Goal: Transaction & Acquisition: Book appointment/travel/reservation

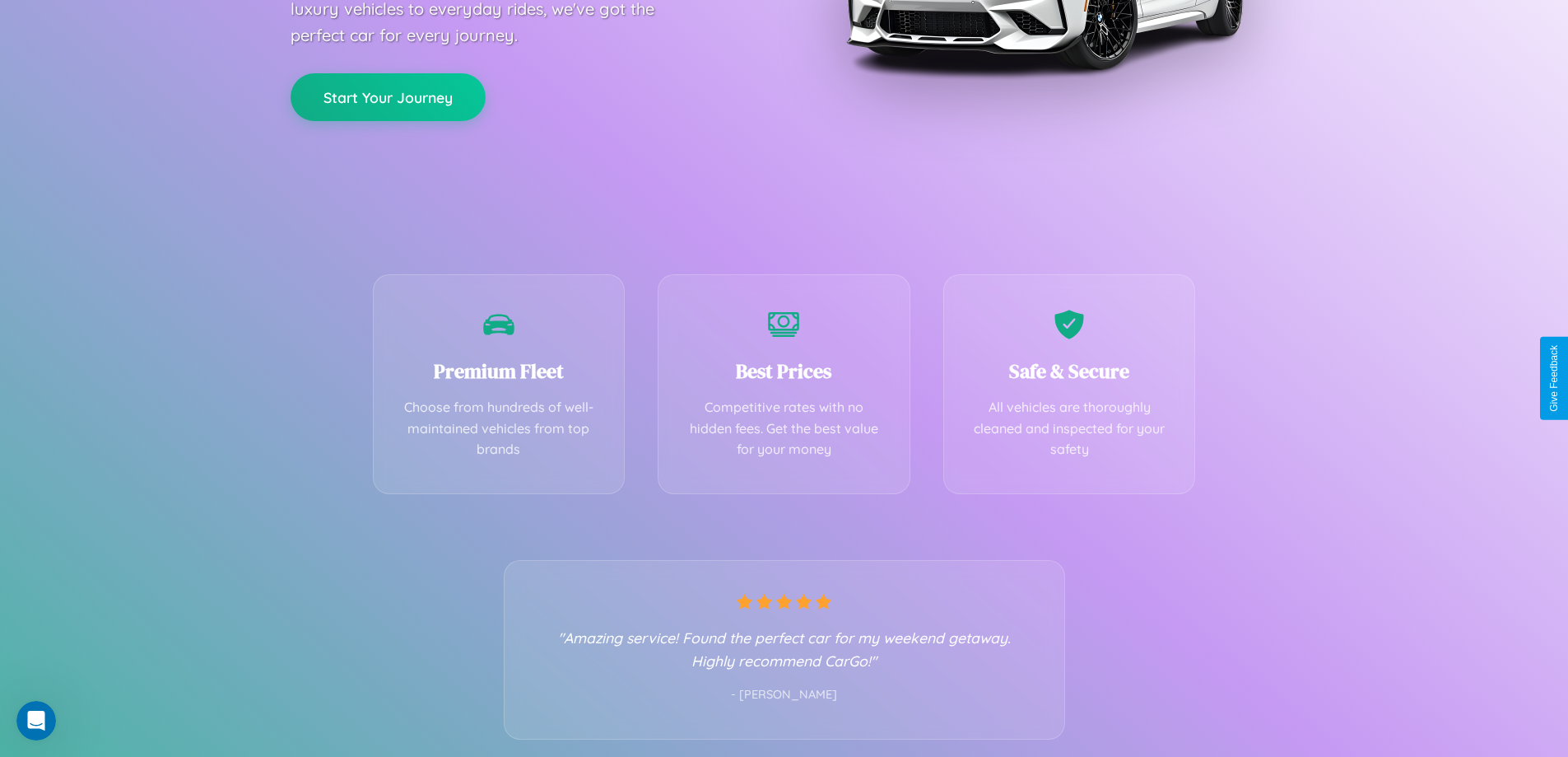
scroll to position [325, 0]
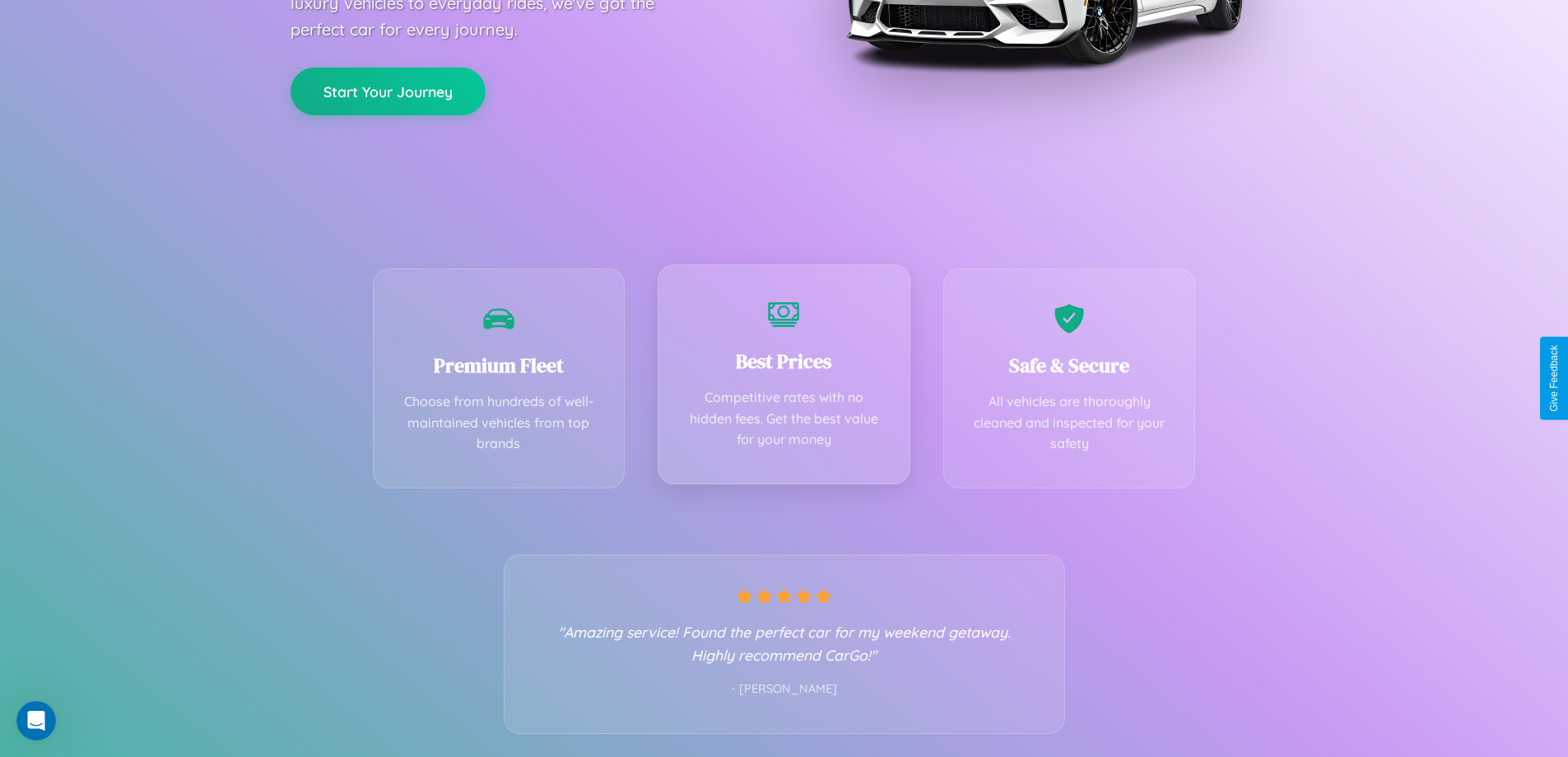
click at [784, 378] on div "Best Prices Competitive rates with no hidden fees. Get the best value for your …" at bounding box center [784, 374] width 253 height 220
click at [387, 90] on button "Start Your Journey" at bounding box center [388, 89] width 195 height 47
click at [387, 89] on button "Start Your Journey" at bounding box center [388, 89] width 195 height 47
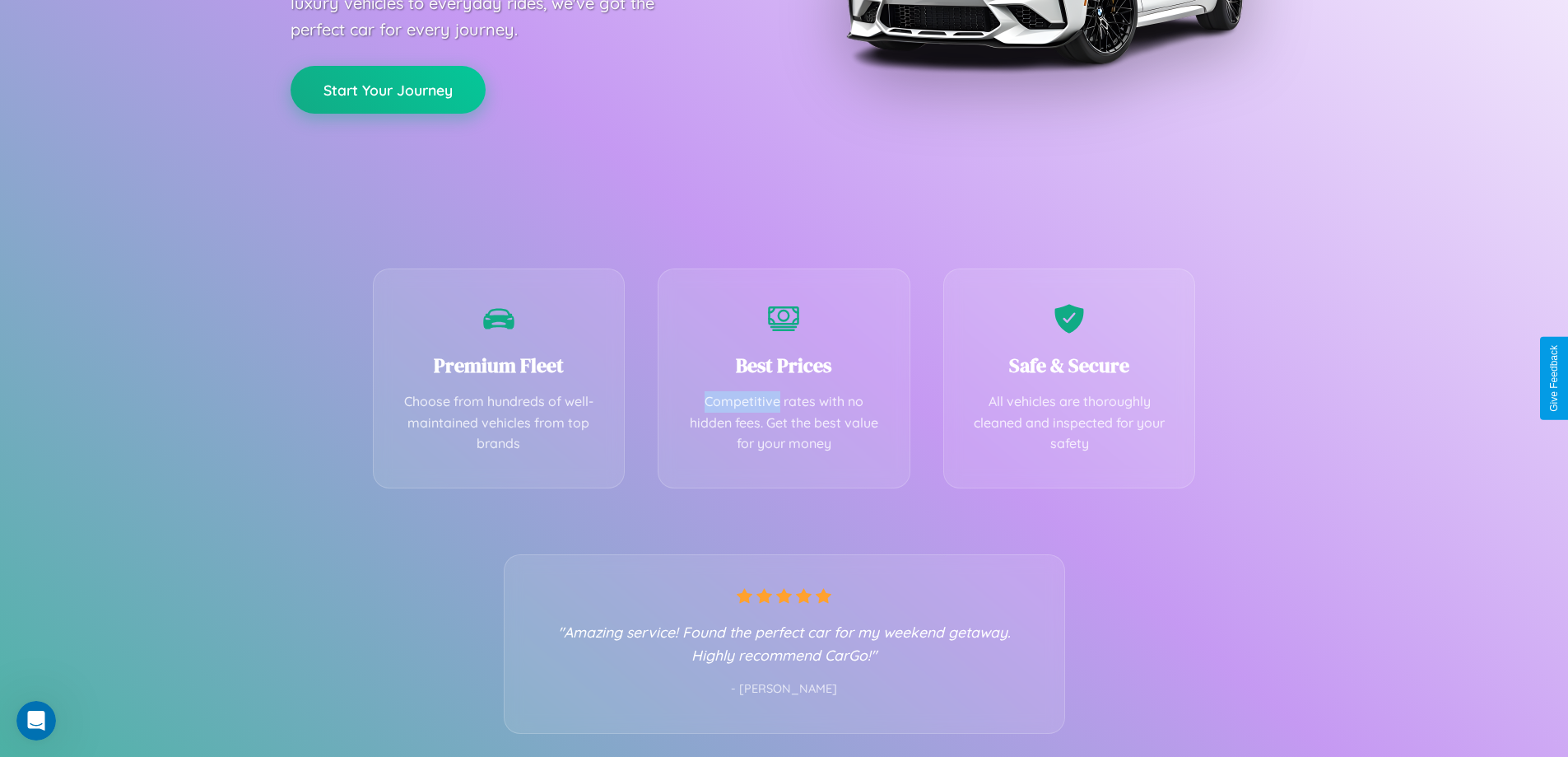
click at [387, 89] on button "Start Your Journey" at bounding box center [388, 89] width 195 height 47
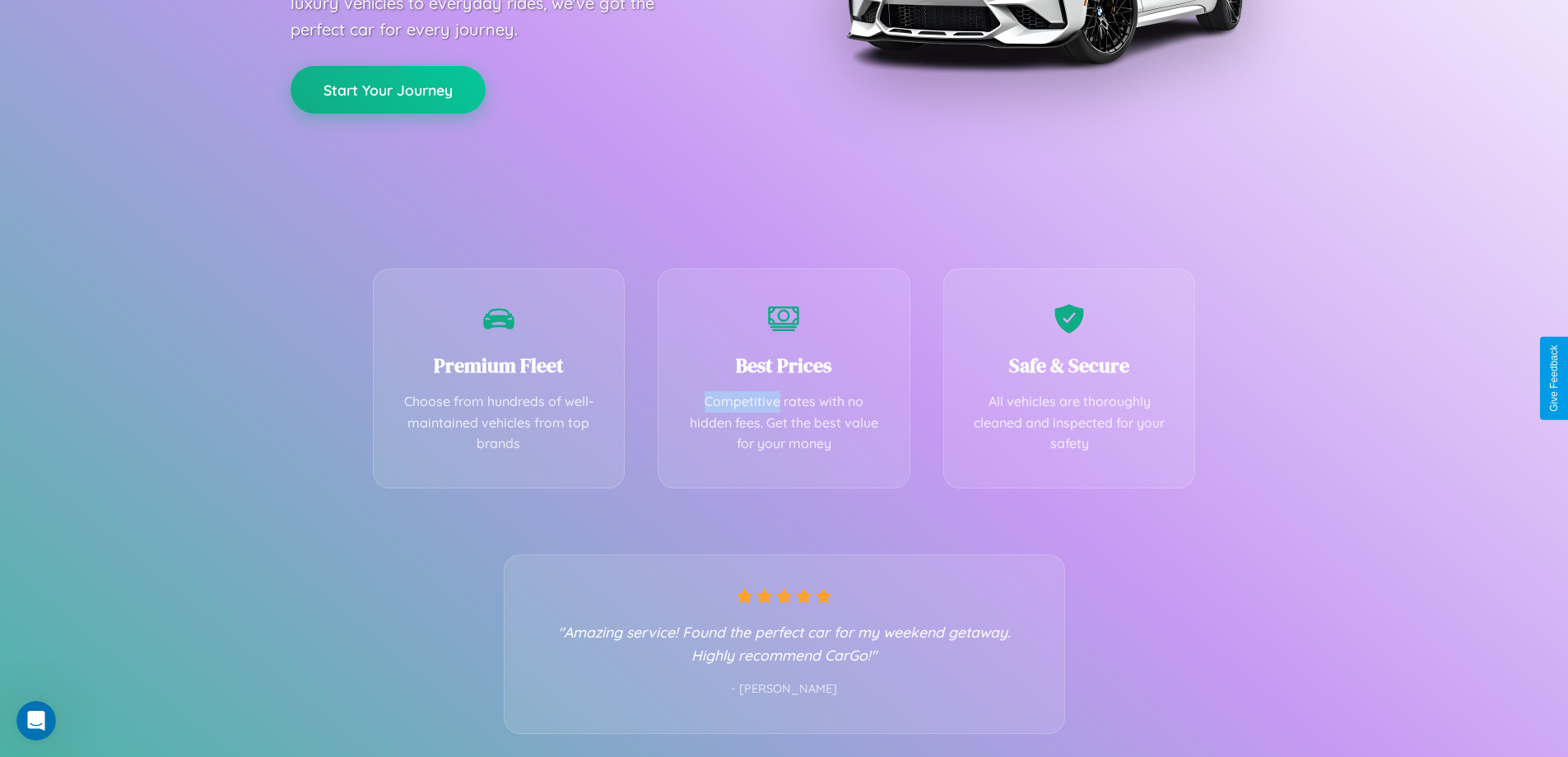
click at [387, 89] on button "Start Your Journey" at bounding box center [388, 89] width 195 height 47
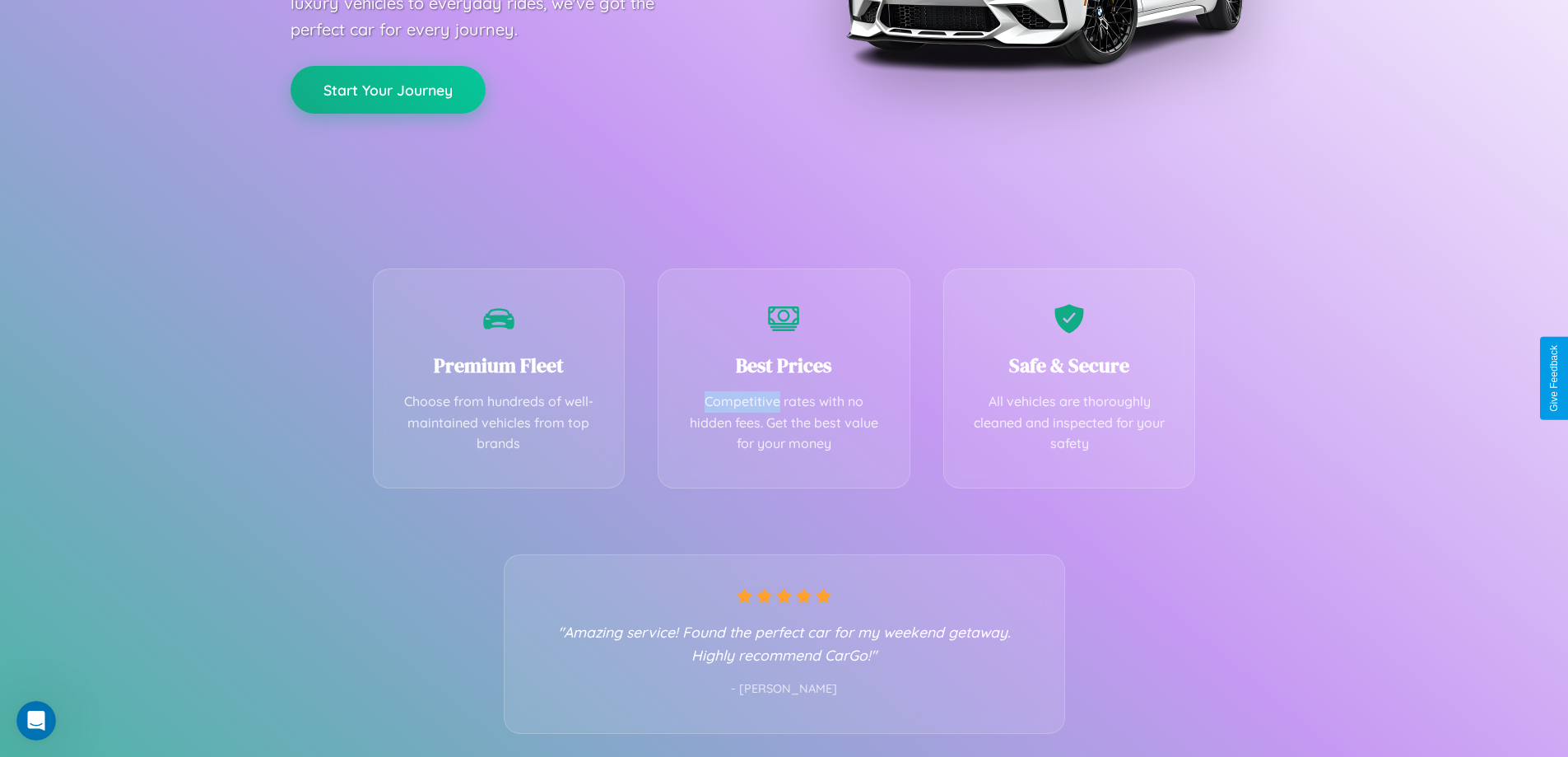
click at [387, 89] on button "Start Your Journey" at bounding box center [388, 89] width 195 height 47
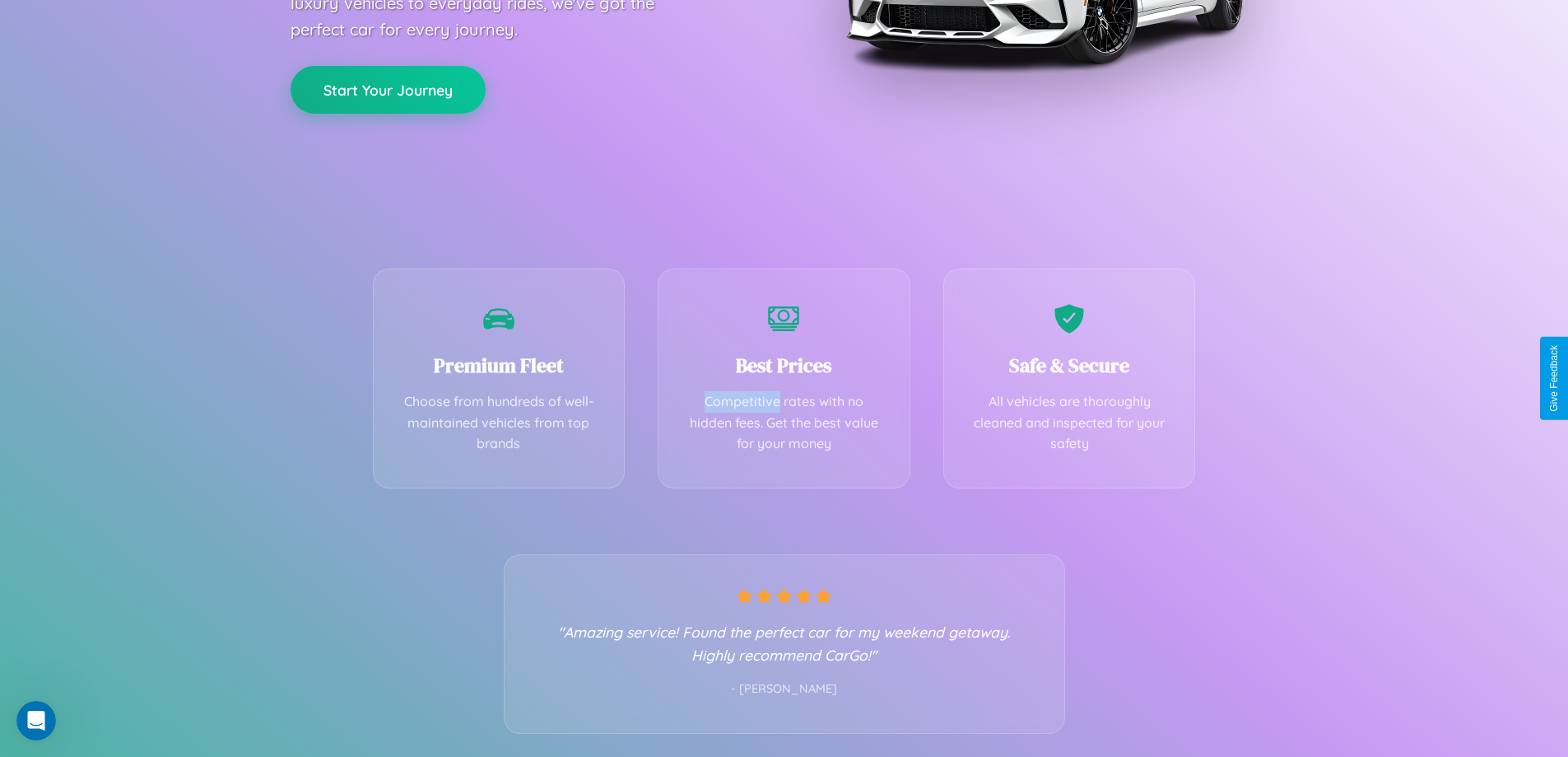
click at [387, 89] on button "Start Your Journey" at bounding box center [388, 89] width 195 height 47
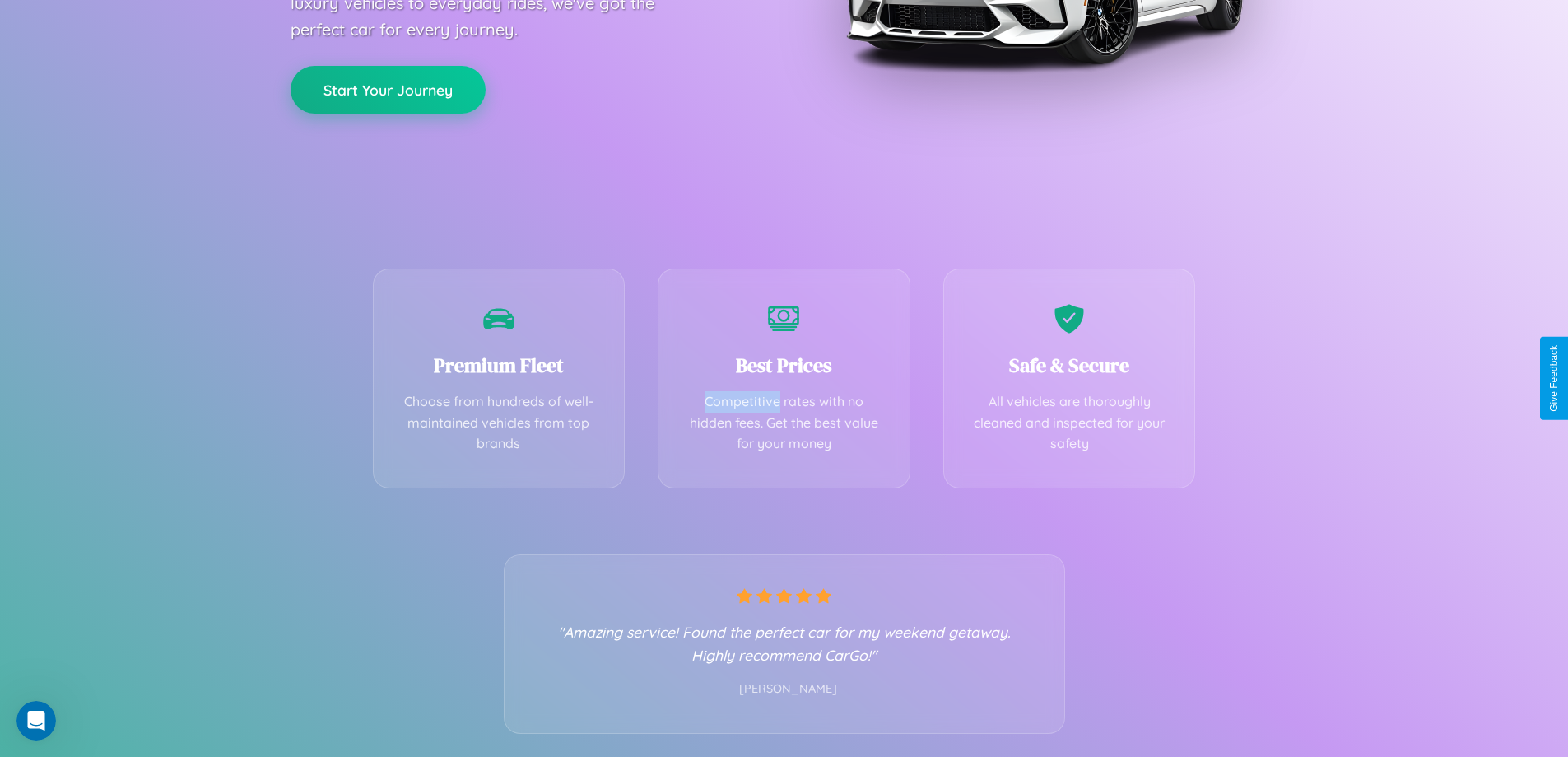
click at [387, 89] on button "Start Your Journey" at bounding box center [388, 89] width 195 height 47
